Goal: Obtain resource: Download file/media

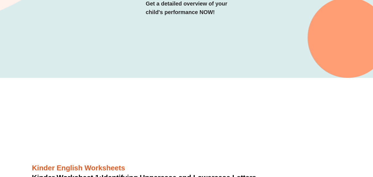
scroll to position [121, 0]
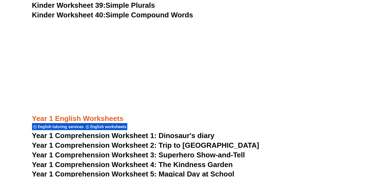
scroll to position [613, 0]
